Goal: Task Accomplishment & Management: Manage account settings

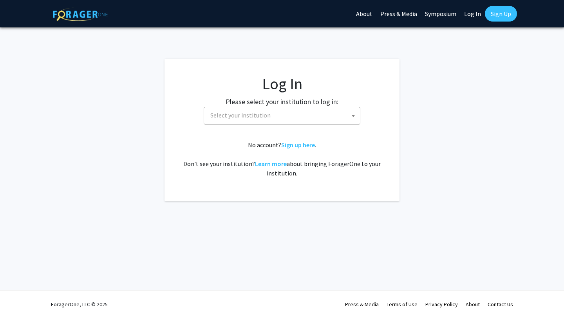
click at [229, 119] on span "Select your institution" at bounding box center [283, 115] width 153 height 16
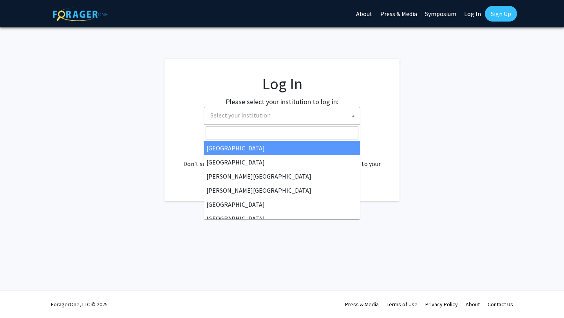
select select "34"
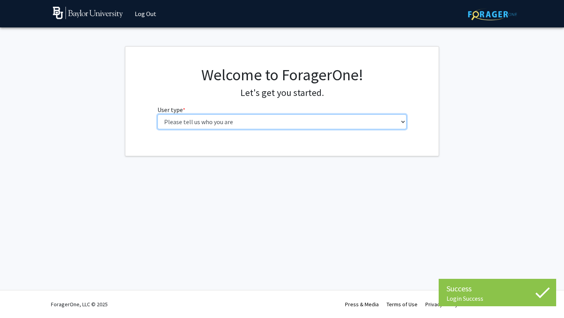
click at [210, 123] on select "Please tell us who you are Undergraduate Student Master's Student Doctoral Cand…" at bounding box center [283, 121] width 250 height 15
select select "1: undergrad"
click at [158, 114] on select "Please tell us who you are Undergraduate Student Master's Student Doctoral Cand…" at bounding box center [283, 121] width 250 height 15
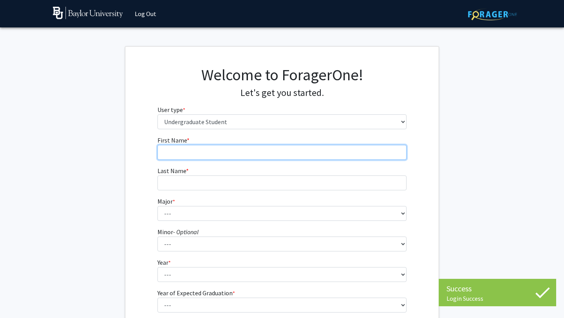
click at [214, 153] on input "First Name * required" at bounding box center [283, 152] width 250 height 15
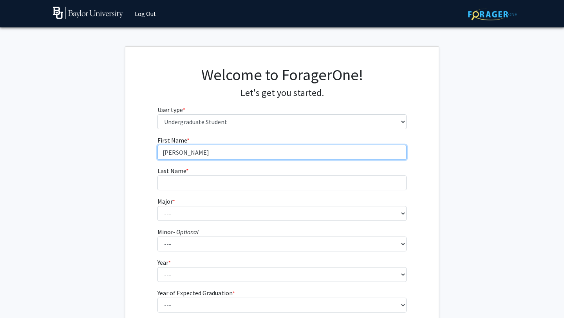
type input "[PERSON_NAME]"
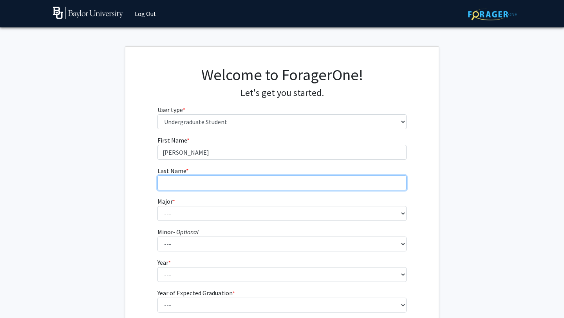
click at [205, 184] on input "Last Name * required" at bounding box center [283, 183] width 250 height 15
type input "[PERSON_NAME]"
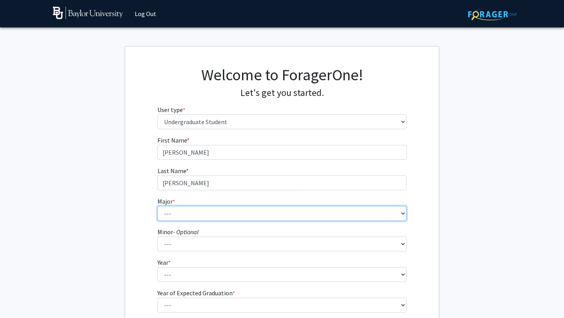
click at [197, 211] on select "--- Accounting American Studies Anthropology Apparel Design & Product Developme…" at bounding box center [283, 213] width 250 height 15
select select "16: 2681"
click at [158, 206] on select "--- Accounting American Studies Anthropology Apparel Design & Product Developme…" at bounding box center [283, 213] width 250 height 15
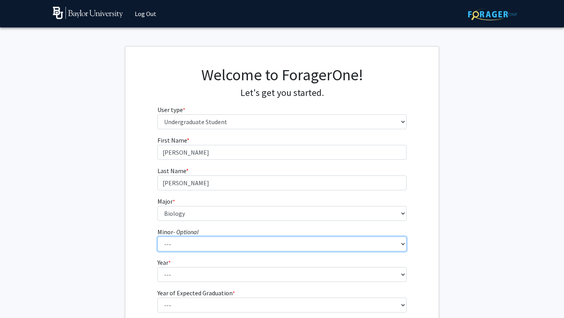
click at [181, 237] on select "--- Advertising American Sign Language American Studies Anthropology Apparel Me…" at bounding box center [283, 244] width 250 height 15
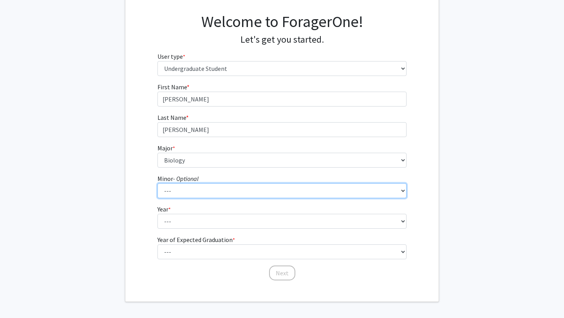
scroll to position [76, 0]
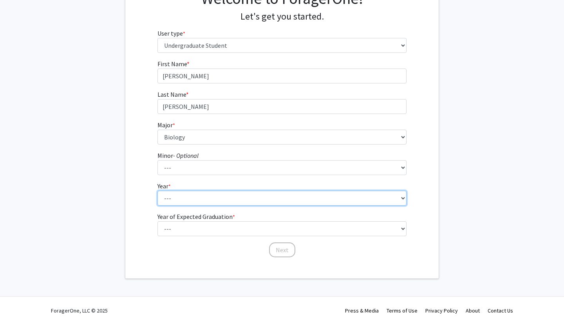
click at [190, 197] on select "--- First-year Sophomore Junior Senior Postbaccalaureate Certificate" at bounding box center [283, 198] width 250 height 15
select select "4: senior"
click at [158, 191] on select "--- First-year Sophomore Junior Senior Postbaccalaureate Certificate" at bounding box center [283, 198] width 250 height 15
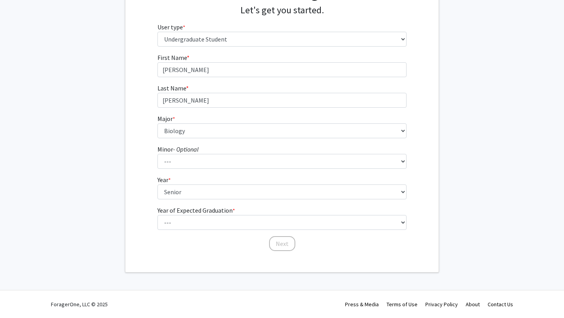
click at [188, 184] on fg-select "Year * required --- First-year Sophomore Junior Senior Postbaccalaureate Certif…" at bounding box center [283, 187] width 250 height 24
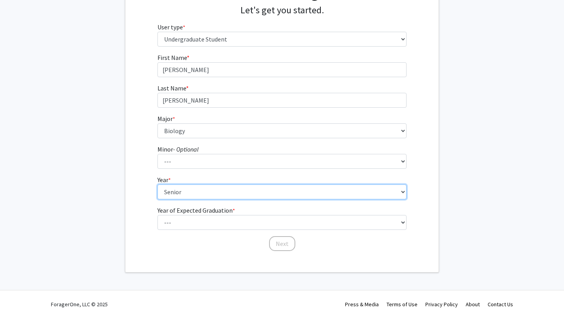
click at [183, 190] on select "--- First-year Sophomore Junior Senior Postbaccalaureate Certificate" at bounding box center [283, 192] width 250 height 15
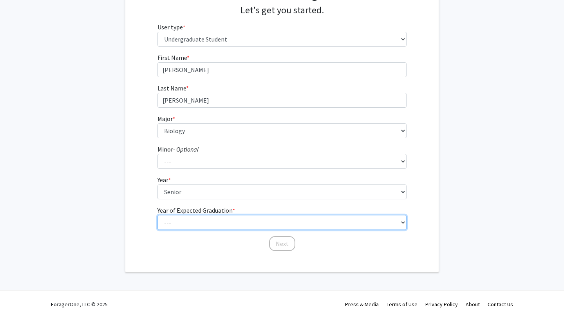
click at [194, 226] on select "--- 2025 2026 2027 2028 2029 2030 2031 2032 2033 2034" at bounding box center [283, 222] width 250 height 15
select select "1: 2025"
click at [158, 215] on select "--- 2025 2026 2027 2028 2029 2030 2031 2032 2033 2034" at bounding box center [283, 222] width 250 height 15
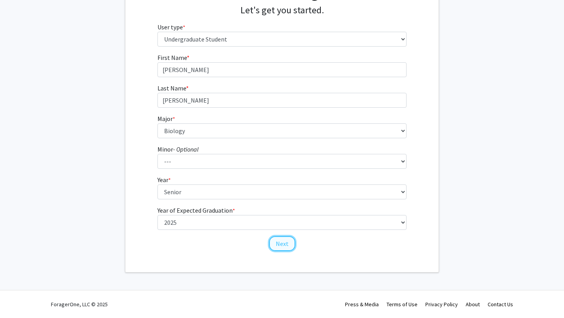
click at [277, 241] on button "Next" at bounding box center [282, 243] width 26 height 15
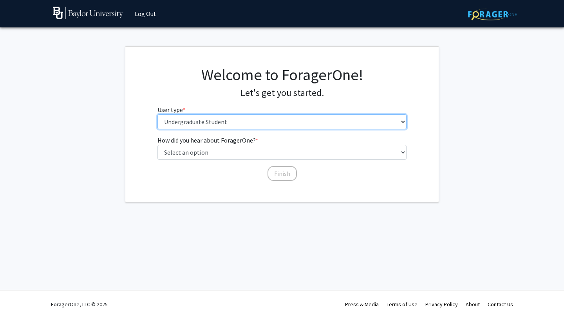
click at [250, 126] on select "Please tell us who you are Undergraduate Student Master's Student Doctoral Cand…" at bounding box center [283, 121] width 250 height 15
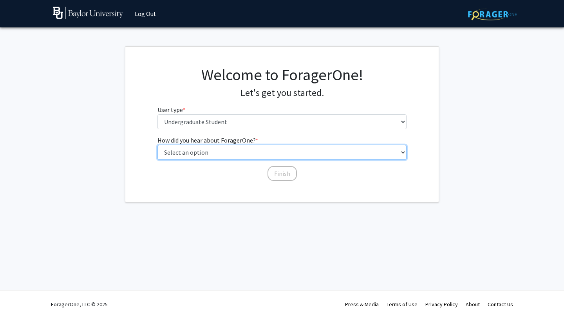
click at [228, 154] on select "Select an option Peer/student recommendation Faculty/staff recommendation Unive…" at bounding box center [283, 152] width 250 height 15
select select "3: university_website"
click at [158, 145] on select "Select an option Peer/student recommendation Faculty/staff recommendation Unive…" at bounding box center [283, 152] width 250 height 15
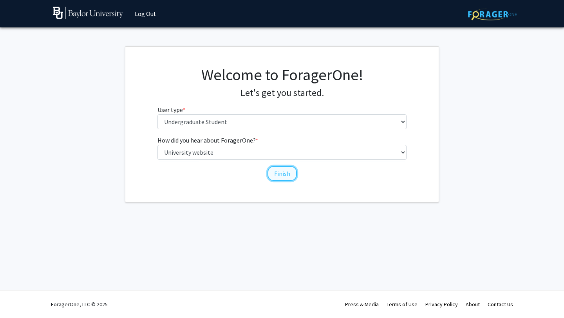
click at [280, 175] on button "Finish" at bounding box center [282, 173] width 29 height 15
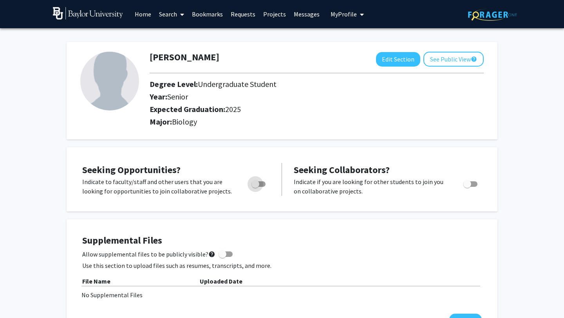
click at [262, 183] on span "Toggle" at bounding box center [259, 183] width 14 height 5
click at [256, 187] on input "Are you actively seeking opportunities?" at bounding box center [255, 187] width 0 height 0
checkbox input "true"
click at [179, 17] on span at bounding box center [180, 14] width 7 height 27
click at [180, 35] on span "Faculty/Staff" at bounding box center [184, 36] width 58 height 16
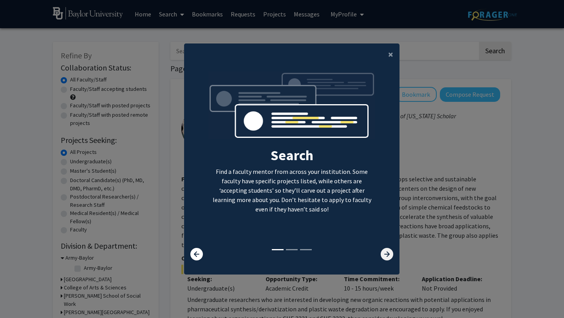
click at [381, 254] on icon at bounding box center [387, 254] width 13 height 13
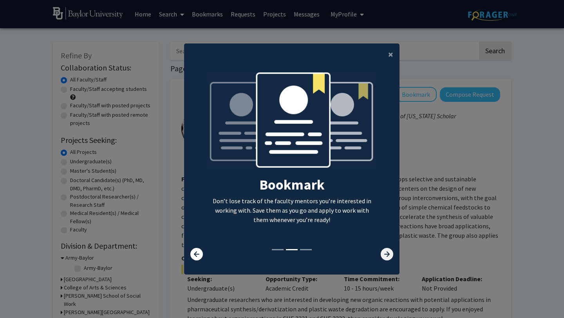
click at [381, 254] on icon at bounding box center [387, 254] width 13 height 13
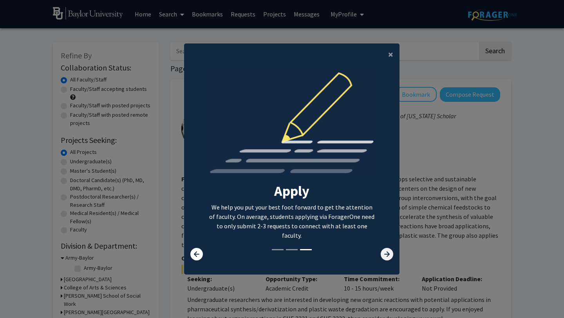
click at [381, 254] on icon at bounding box center [387, 254] width 13 height 13
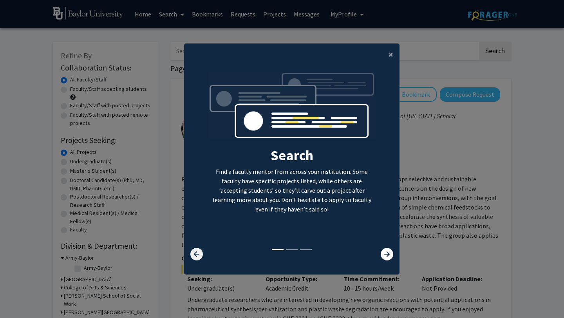
click at [193, 253] on icon at bounding box center [196, 254] width 13 height 13
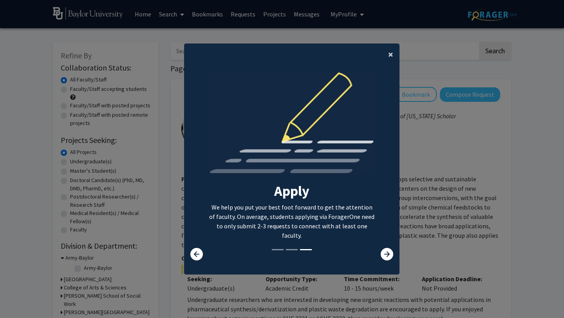
click at [394, 51] on button "×" at bounding box center [391, 54] width 18 height 22
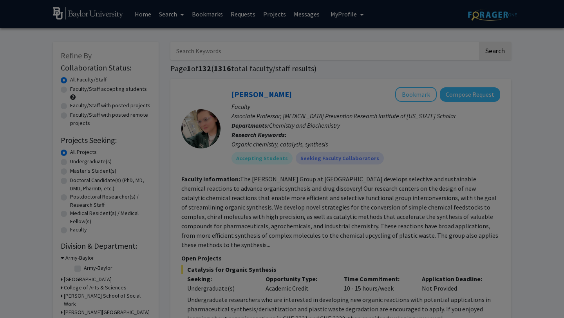
click at [390, 53] on div "Search Find a faculty mentor from across your institution. Some faculty have sp…" at bounding box center [292, 86] width 215 height 176
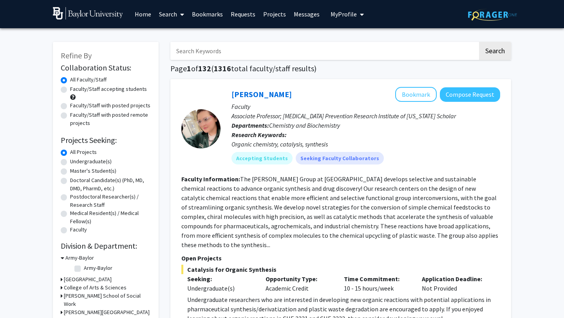
click at [264, 11] on link "Projects" at bounding box center [274, 13] width 31 height 27
click at [270, 14] on link "Projects" at bounding box center [274, 13] width 31 height 27
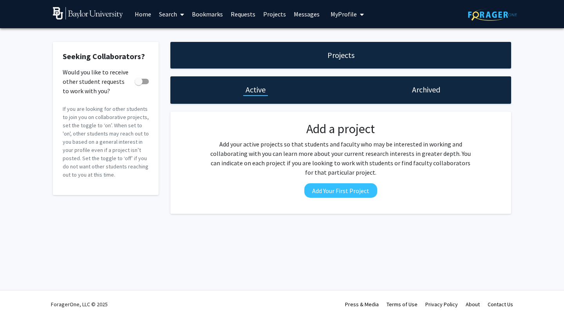
click at [167, 20] on link "Search" at bounding box center [171, 13] width 33 height 27
click at [175, 35] on span "Faculty/Staff" at bounding box center [184, 36] width 58 height 16
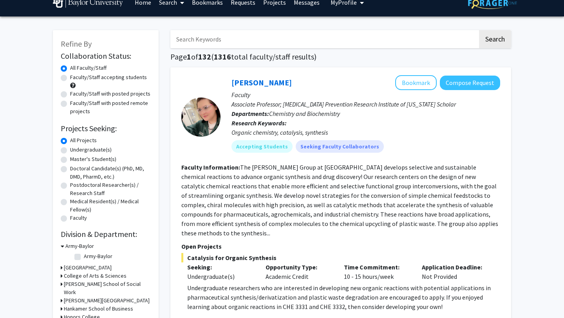
scroll to position [29, 0]
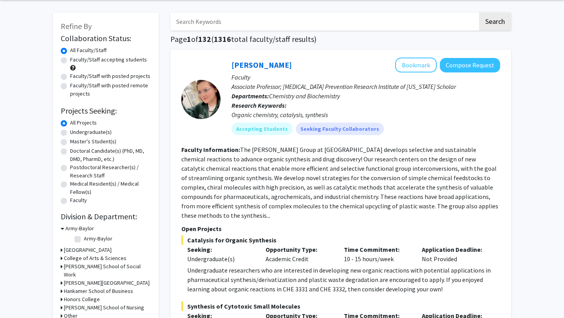
click at [98, 135] on label "Undergraduate(s)" at bounding box center [91, 132] width 42 height 8
click at [75, 133] on input "Undergraduate(s)" at bounding box center [72, 130] width 5 height 5
radio input "true"
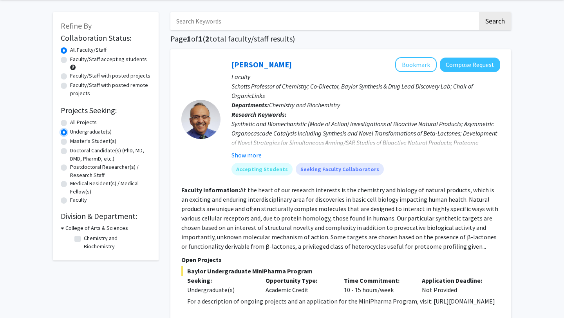
scroll to position [37, 0]
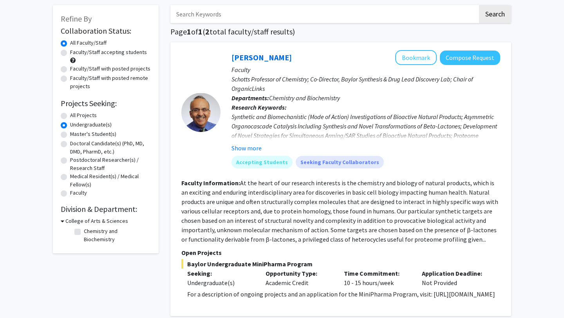
click at [92, 126] on label "Undergraduate(s)" at bounding box center [91, 125] width 42 height 8
click at [75, 126] on input "Undergraduate(s)" at bounding box center [72, 123] width 5 height 5
click at [70, 118] on label "All Projects" at bounding box center [83, 115] width 27 height 8
click at [70, 116] on input "All Projects" at bounding box center [72, 113] width 5 height 5
radio input "true"
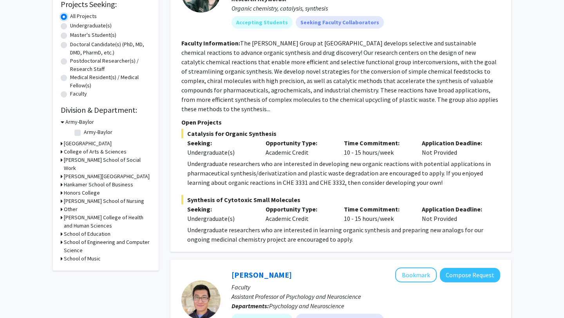
scroll to position [147, 0]
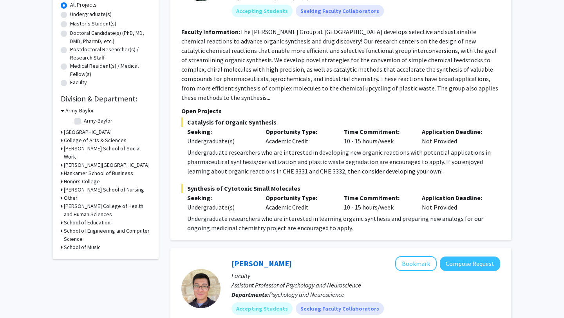
click at [92, 139] on h3 "College of Arts & Sciences" at bounding box center [95, 140] width 63 height 8
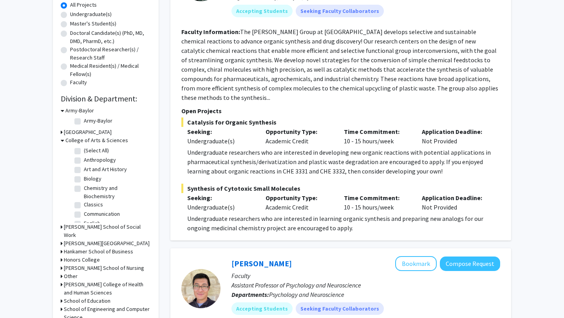
click at [84, 179] on label "Biology" at bounding box center [93, 179] width 18 height 8
click at [84, 179] on input "Biology" at bounding box center [86, 177] width 5 height 5
checkbox input "true"
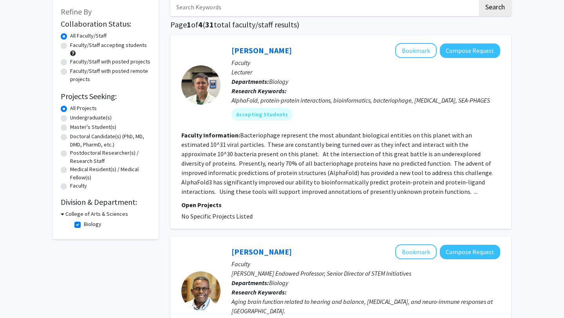
scroll to position [14, 0]
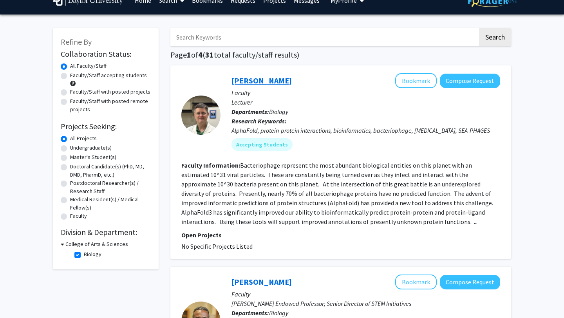
click at [245, 85] on link "Jon Lawson" at bounding box center [262, 81] width 60 height 10
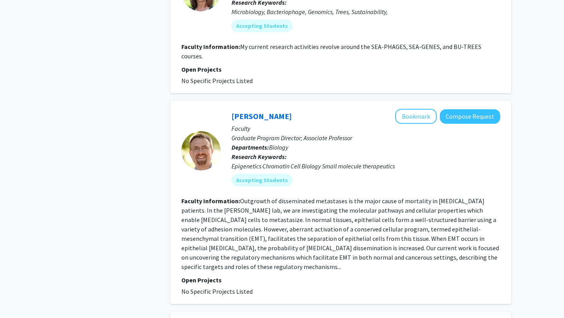
scroll to position [569, 0]
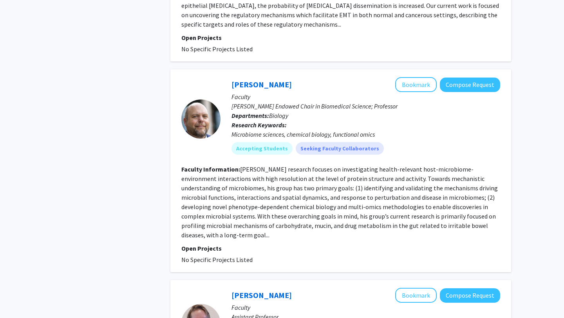
click at [118, 147] on div "Refine By Collaboration Status: Collaboration Status All Faculty/Staff Collabor…" at bounding box center [106, 254] width 118 height 2053
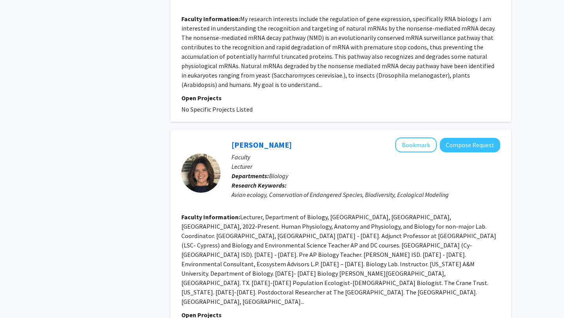
scroll to position [1709, 0]
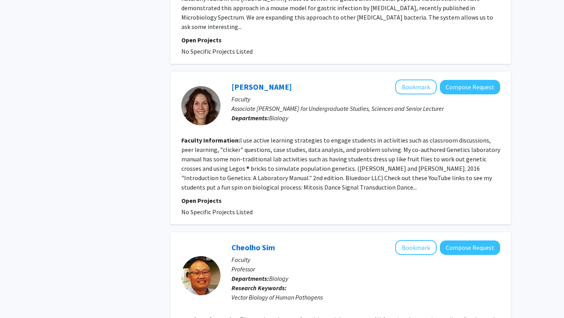
scroll to position [1653, 0]
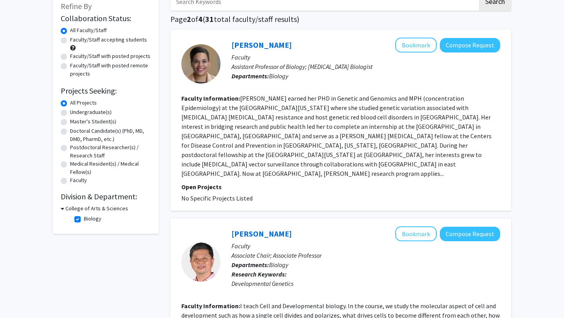
scroll to position [71, 0]
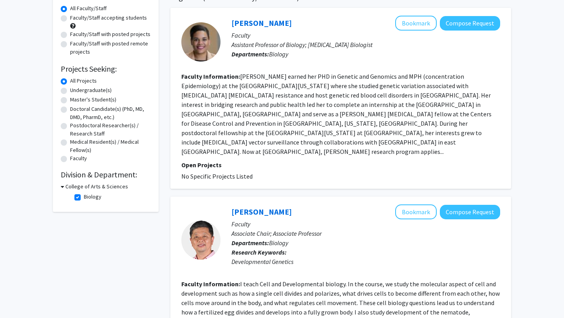
click at [260, 205] on div "Myeongwoo Lee Bookmark Compose Request" at bounding box center [366, 212] width 269 height 15
click at [258, 207] on link "Myeongwoo Lee" at bounding box center [262, 212] width 60 height 10
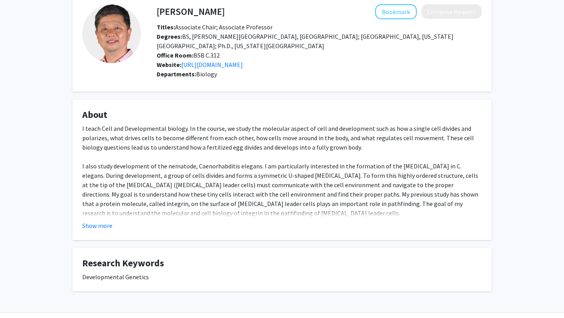
scroll to position [52, 0]
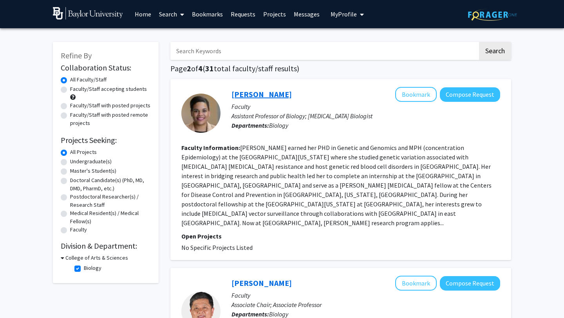
click at [262, 98] on link "Tamar Carter" at bounding box center [262, 94] width 60 height 10
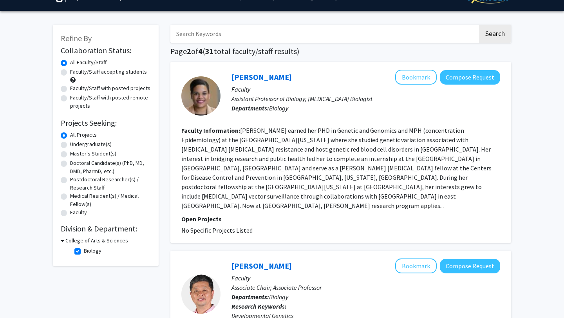
scroll to position [40, 0]
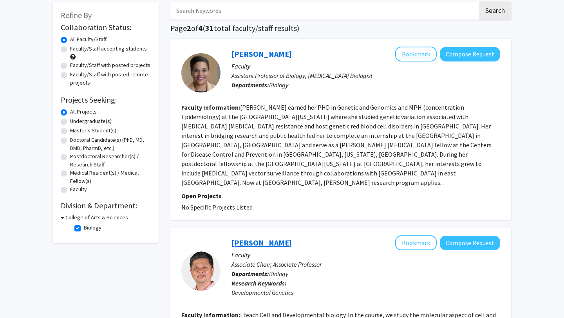
click at [257, 238] on link "Myeongwoo Lee" at bounding box center [262, 243] width 60 height 10
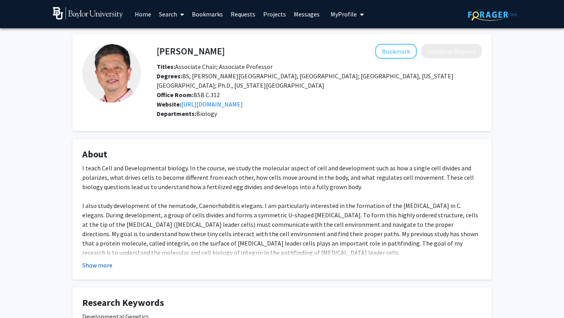
click at [96, 261] on button "Show more" at bounding box center [97, 265] width 30 height 9
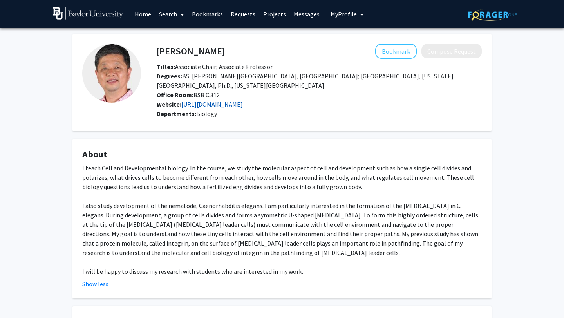
click at [243, 100] on link "https://sites.google.com/view/myeongleelab2/home" at bounding box center [212, 104] width 62 height 8
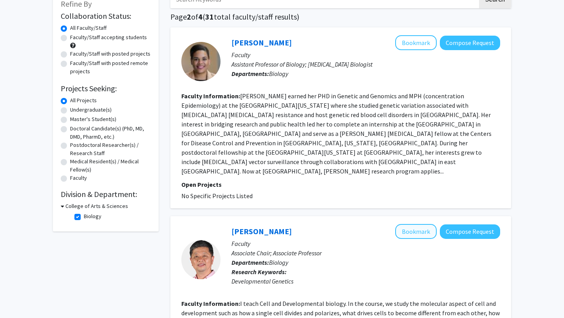
scroll to position [58, 0]
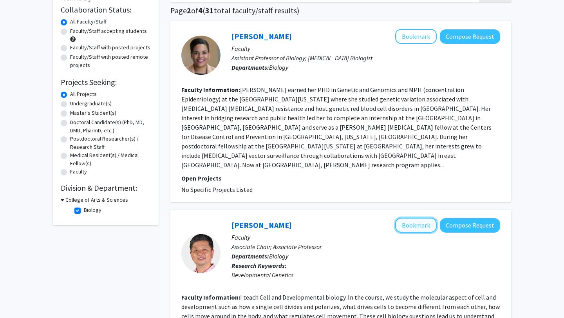
click at [410, 218] on button "Bookmark" at bounding box center [416, 225] width 42 height 15
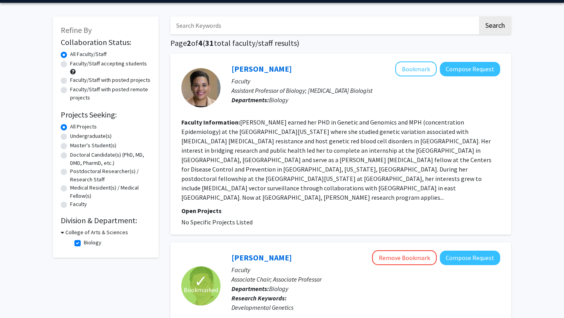
scroll to position [0, 0]
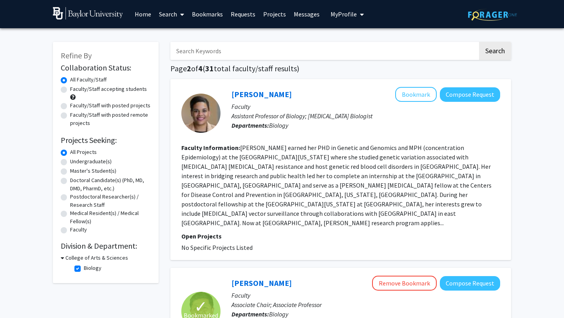
click at [308, 13] on link "Messages" at bounding box center [307, 13] width 34 height 27
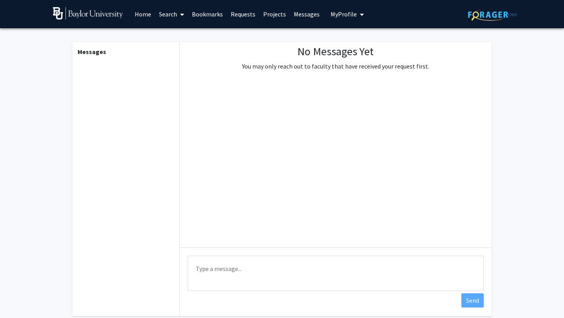
click at [279, 14] on link "Projects" at bounding box center [274, 13] width 31 height 27
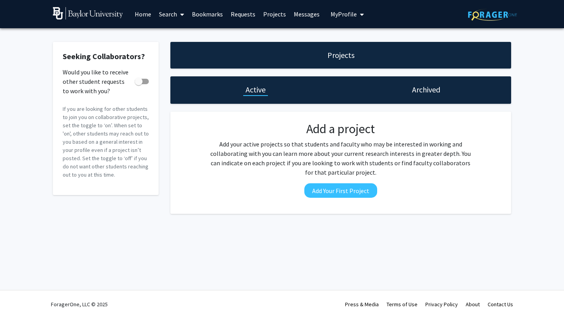
click at [138, 16] on link "Home" at bounding box center [143, 13] width 24 height 27
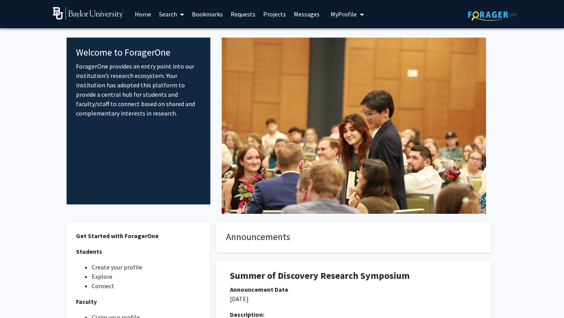
click at [162, 15] on link "Search" at bounding box center [171, 13] width 33 height 27
click at [207, 16] on link "Bookmarks" at bounding box center [207, 13] width 39 height 27
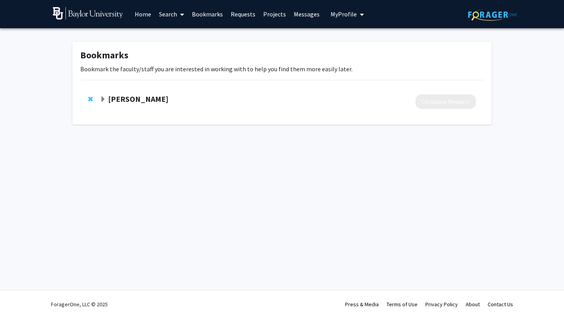
click at [243, 15] on link "Requests" at bounding box center [243, 13] width 33 height 27
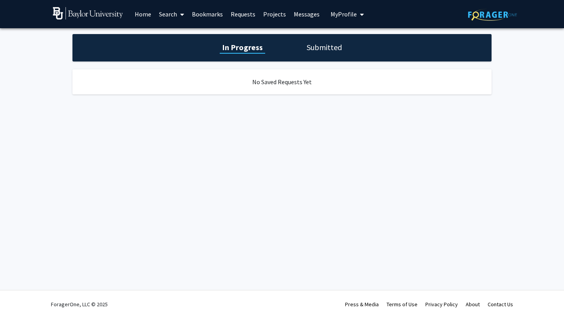
click at [216, 15] on link "Bookmarks" at bounding box center [207, 13] width 39 height 27
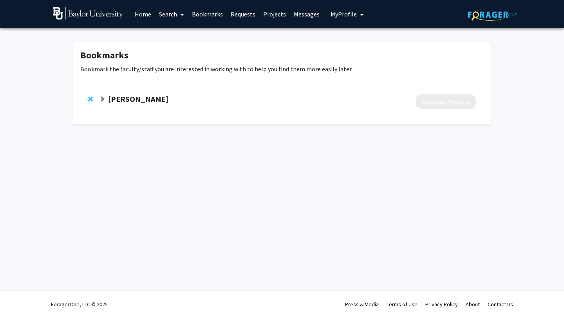
click at [237, 12] on link "Requests" at bounding box center [243, 13] width 33 height 27
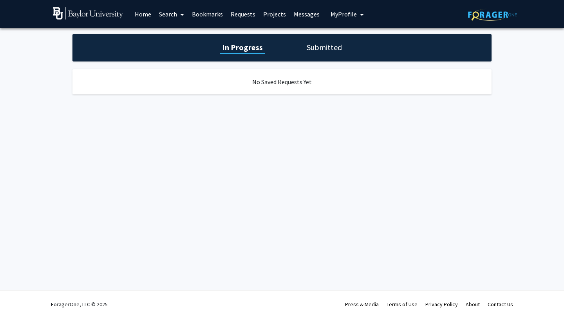
click at [340, 47] on h1 "Submitted" at bounding box center [324, 47] width 40 height 11
click at [373, 16] on div "Skip navigation Home Search Bookmarks Requests Projects Messages My Profile Dan…" at bounding box center [282, 14] width 470 height 28
click at [350, 14] on span "My Profile" at bounding box center [344, 14] width 26 height 8
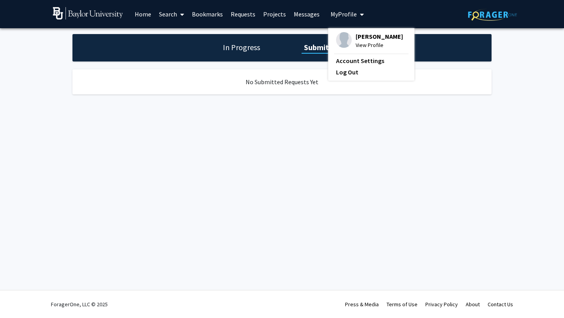
click at [145, 11] on link "Home" at bounding box center [143, 13] width 24 height 27
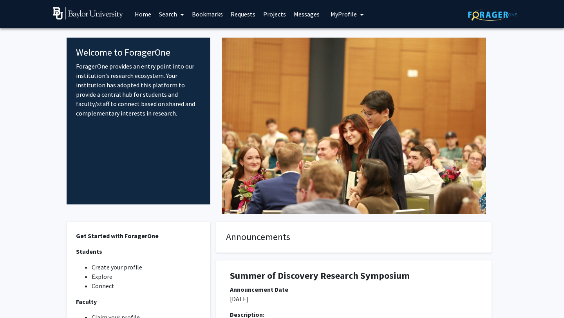
click at [341, 16] on span "My Profile" at bounding box center [344, 14] width 26 height 8
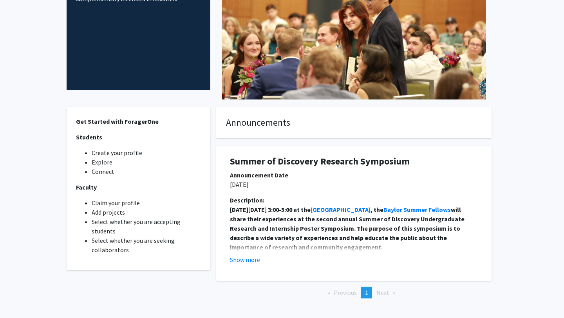
scroll to position [117, 0]
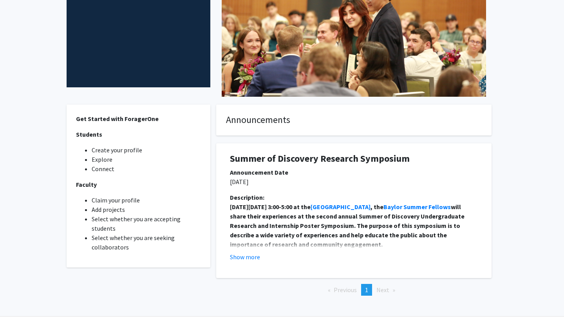
click at [310, 253] on div "Show more" at bounding box center [354, 256] width 248 height 9
click at [330, 244] on strong "will share their experiences at the second annual Summer of Discovery Undergrad…" at bounding box center [348, 225] width 236 height 45
click at [254, 262] on div "Description: On Friday September 12 from 3:00-5:00 at the Mayborn Museum , the …" at bounding box center [354, 230] width 260 height 75
click at [253, 259] on button "Show more" at bounding box center [245, 256] width 30 height 9
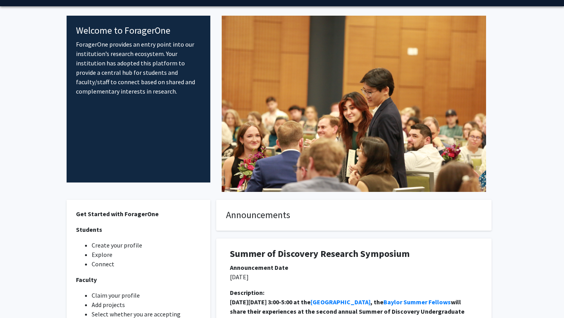
scroll to position [0, 0]
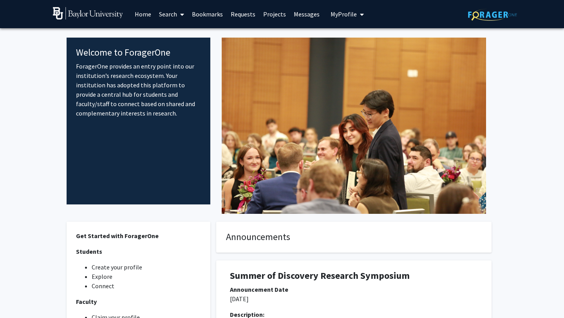
click at [338, 6] on button "My Profile" at bounding box center [347, 14] width 38 height 28
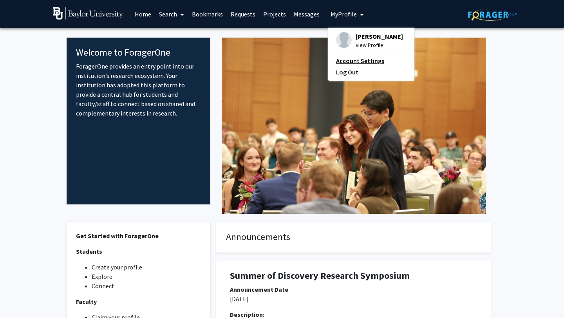
click at [336, 59] on link "Account Settings" at bounding box center [371, 60] width 71 height 9
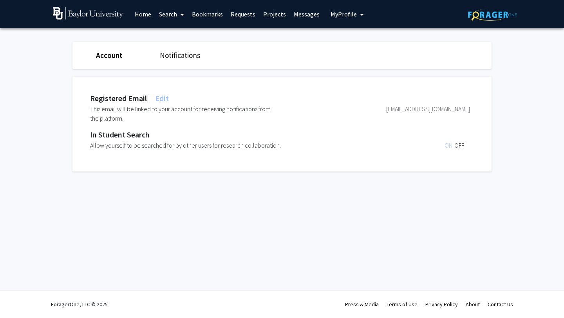
click at [357, 26] on span "My profile dropdown to access profile and logout" at bounding box center [360, 14] width 7 height 27
click at [341, 4] on button "My Profile" at bounding box center [347, 14] width 38 height 28
click at [344, 16] on span "My Profile" at bounding box center [344, 14] width 26 height 8
click at [356, 35] on span "Dan Martinez" at bounding box center [379, 36] width 47 height 9
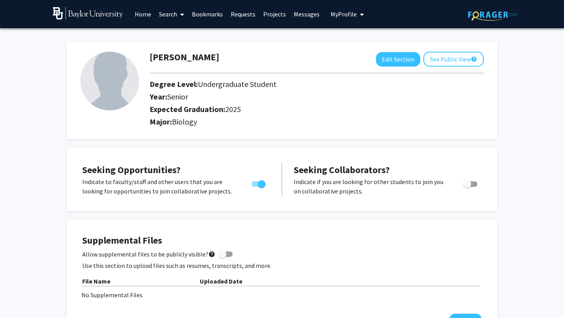
click at [109, 82] on img at bounding box center [109, 81] width 59 height 59
click at [174, 91] on div "Degree Level: Undergraduate Student" at bounding box center [290, 86] width 292 height 13
click at [106, 80] on img at bounding box center [109, 81] width 59 height 59
click at [439, 60] on button "See Public View help" at bounding box center [454, 59] width 60 height 15
click at [169, 13] on link "Search" at bounding box center [171, 13] width 33 height 27
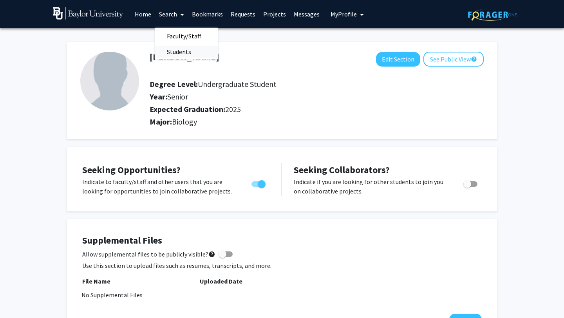
click at [174, 50] on span "Students" at bounding box center [179, 52] width 48 height 16
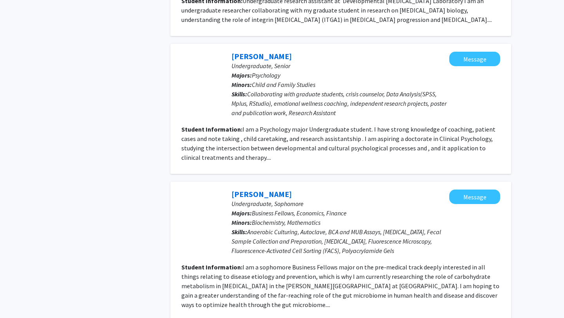
scroll to position [882, 0]
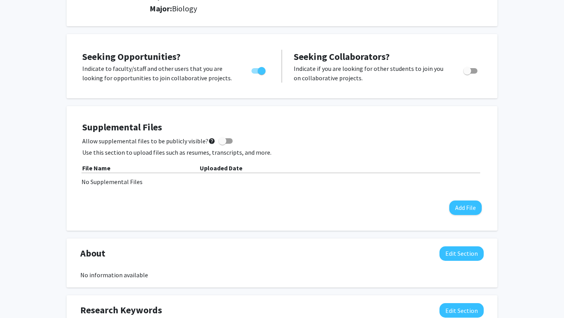
scroll to position [119, 0]
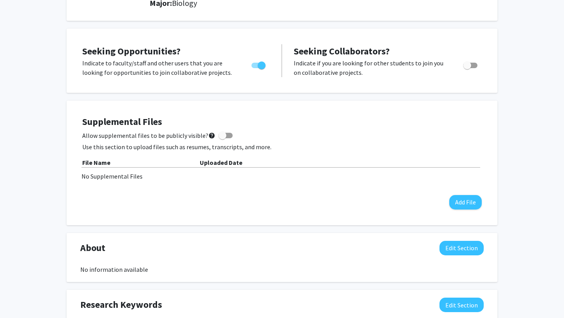
click at [468, 65] on span "Toggle" at bounding box center [468, 66] width 8 height 8
click at [468, 68] on input "Would you like to receive other student requests to work with you?" at bounding box center [467, 68] width 0 height 0
checkbox input "true"
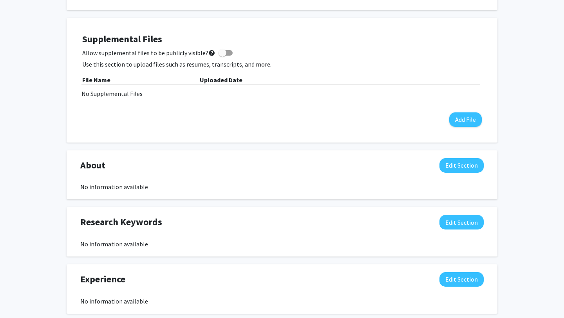
scroll to position [197, 0]
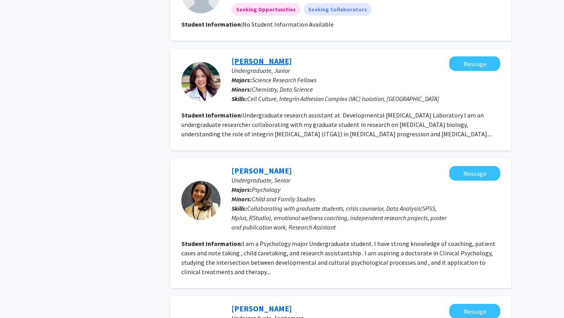
scroll to position [849, 0]
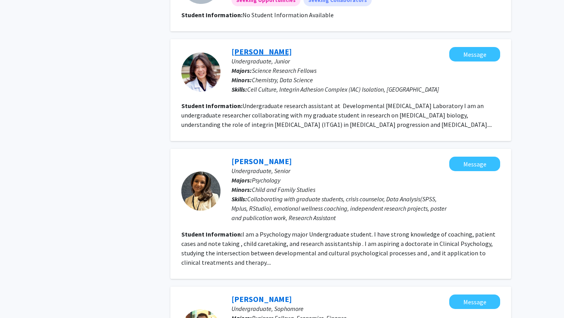
click at [255, 47] on link "Paulina Yao" at bounding box center [262, 52] width 60 height 10
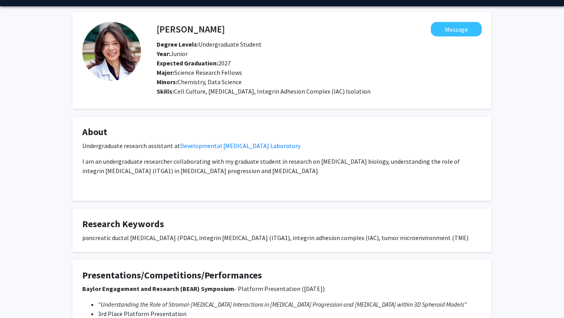
scroll to position [22, 0]
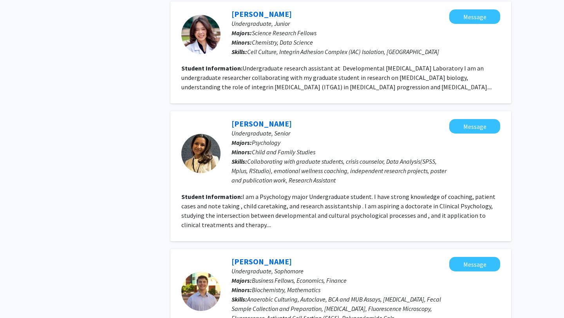
scroll to position [889, 0]
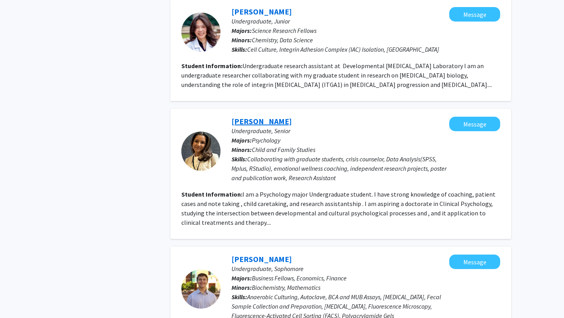
click at [247, 116] on link "Meera Phanse" at bounding box center [262, 121] width 60 height 10
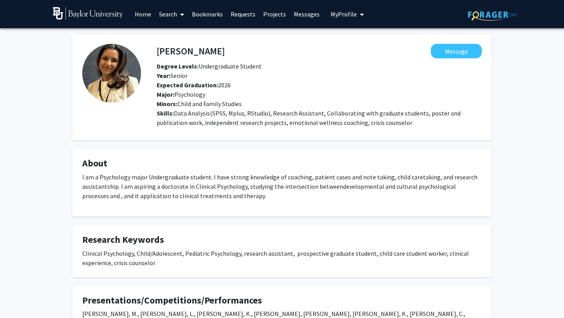
click at [351, 6] on button "My Profile" at bounding box center [347, 14] width 38 height 28
click at [345, 36] on img at bounding box center [344, 40] width 16 height 16
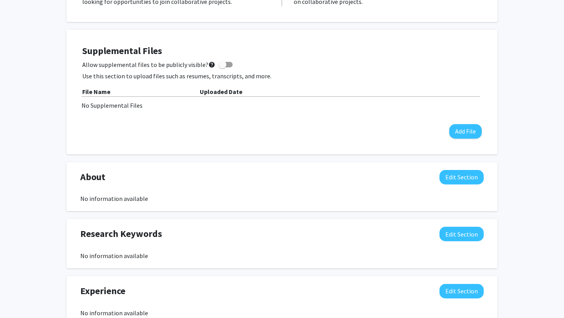
scroll to position [188, 0]
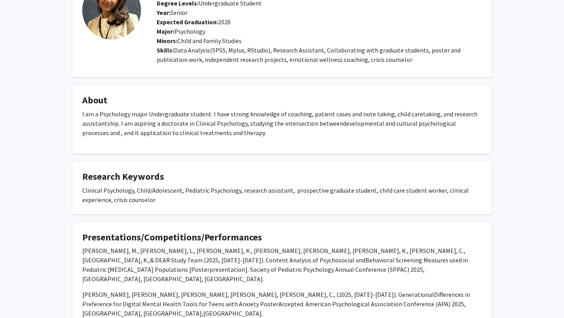
scroll to position [64, 0]
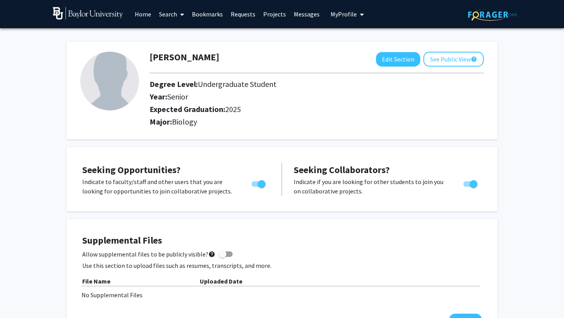
click at [118, 95] on img at bounding box center [109, 81] width 59 height 59
click at [114, 84] on img at bounding box center [109, 81] width 59 height 59
click at [383, 60] on button "Edit Section" at bounding box center [398, 59] width 44 height 14
select select "senior"
select select "2025"
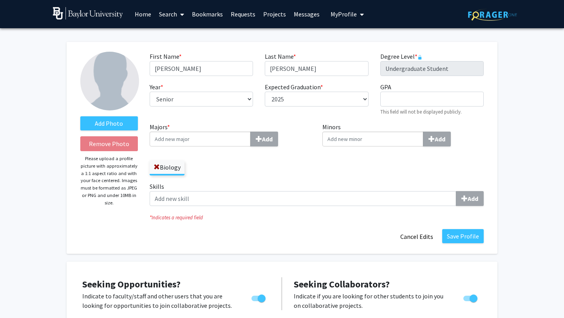
click at [105, 75] on img at bounding box center [109, 81] width 59 height 59
click at [114, 121] on label "Add Photo" at bounding box center [109, 123] width 58 height 14
click at [0, 0] on input "Add Photo" at bounding box center [0, 0] width 0 height 0
click at [111, 121] on label "Add Photo" at bounding box center [109, 123] width 58 height 14
click at [0, 0] on input "Add Photo" at bounding box center [0, 0] width 0 height 0
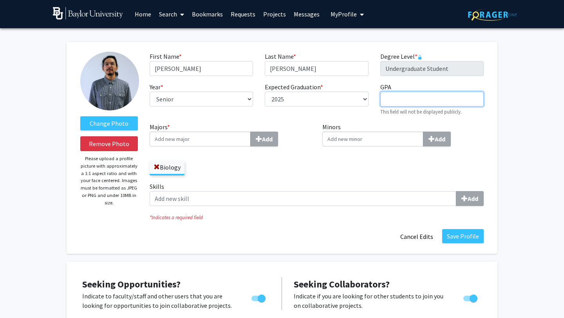
click at [400, 103] on input "GPA required" at bounding box center [432, 99] width 103 height 15
type input "2"
type input "2.61"
click at [304, 169] on div "Biology" at bounding box center [230, 164] width 161 height 23
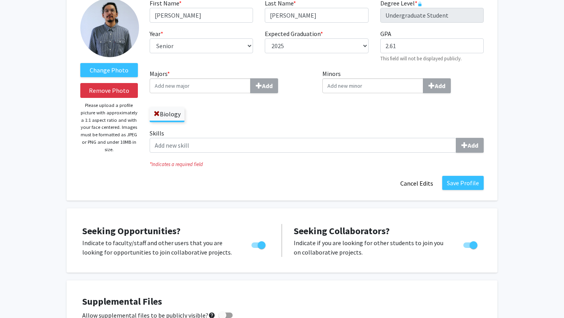
scroll to position [56, 0]
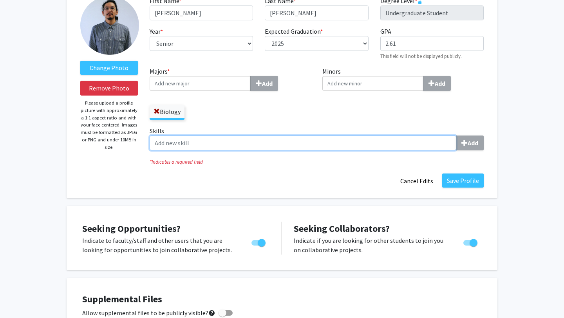
click at [203, 139] on input "Skills Add" at bounding box center [303, 143] width 307 height 15
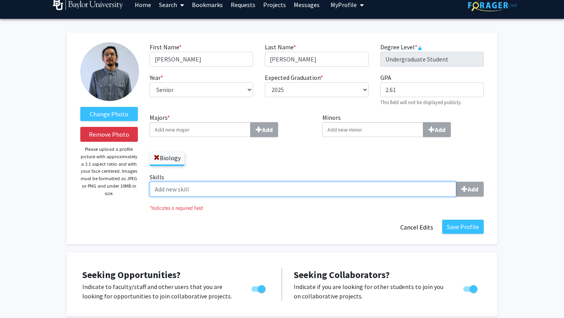
scroll to position [8, 0]
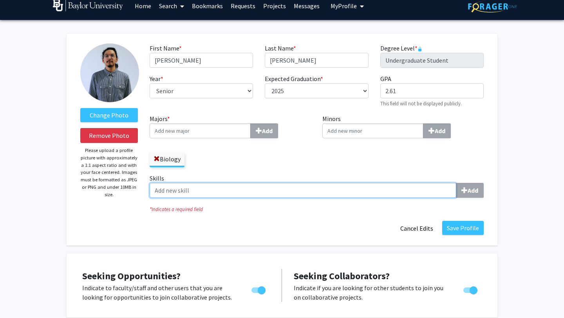
click at [220, 187] on input "Skills Add" at bounding box center [303, 190] width 307 height 15
paste input "Laboratory Skills • Analytical Skills • Critical Thinking • Problem Solving • C…"
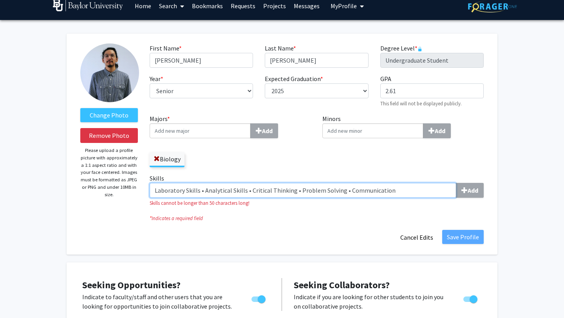
click at [203, 192] on input "Laboratory Skills • Analytical Skills • Critical Thinking • Problem Solving • C…" at bounding box center [303, 190] width 307 height 15
click at [199, 191] on input "Laboratory Skills • Analytical Skills • Critical Thinking • Problem Solving • C…" at bounding box center [303, 190] width 307 height 15
drag, startPoint x: 203, startPoint y: 191, endPoint x: 133, endPoint y: 187, distance: 69.5
click at [133, 187] on form "Change Photo Remove Photo Please upload a profile picture with approximately a …" at bounding box center [281, 143] width 415 height 201
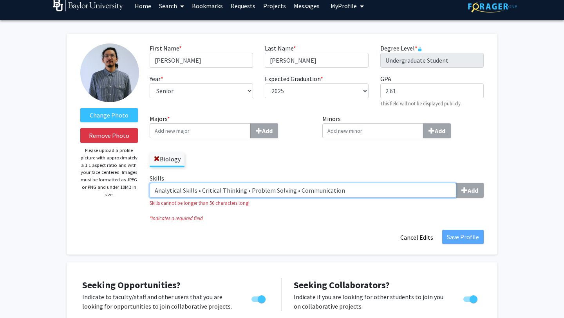
drag, startPoint x: 194, startPoint y: 190, endPoint x: 368, endPoint y: 193, distance: 173.2
click at [368, 193] on input "Analytical Skills • Critical Thinking • Problem Solving • Communication" at bounding box center [303, 190] width 307 height 15
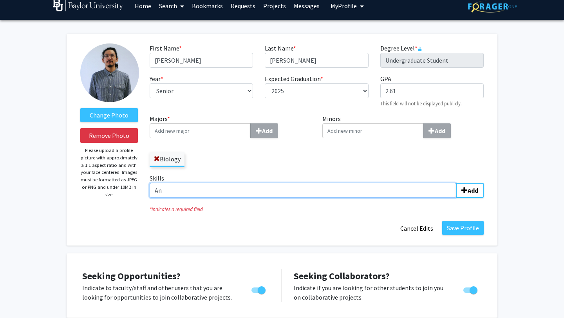
type input "A"
click at [408, 197] on input "Skills Add" at bounding box center [303, 190] width 307 height 15
click at [454, 197] on input "Skills Add" at bounding box center [303, 190] width 307 height 15
click at [416, 195] on input "Skills Add" at bounding box center [303, 190] width 307 height 15
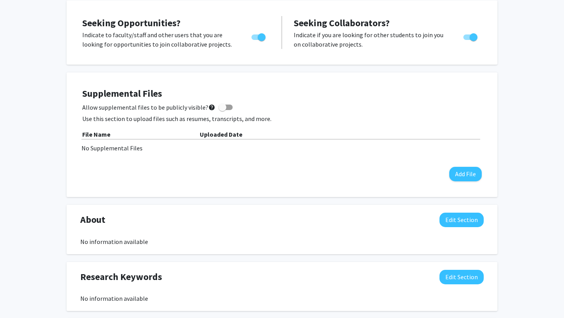
scroll to position [271, 0]
